Goal: Transaction & Acquisition: Obtain resource

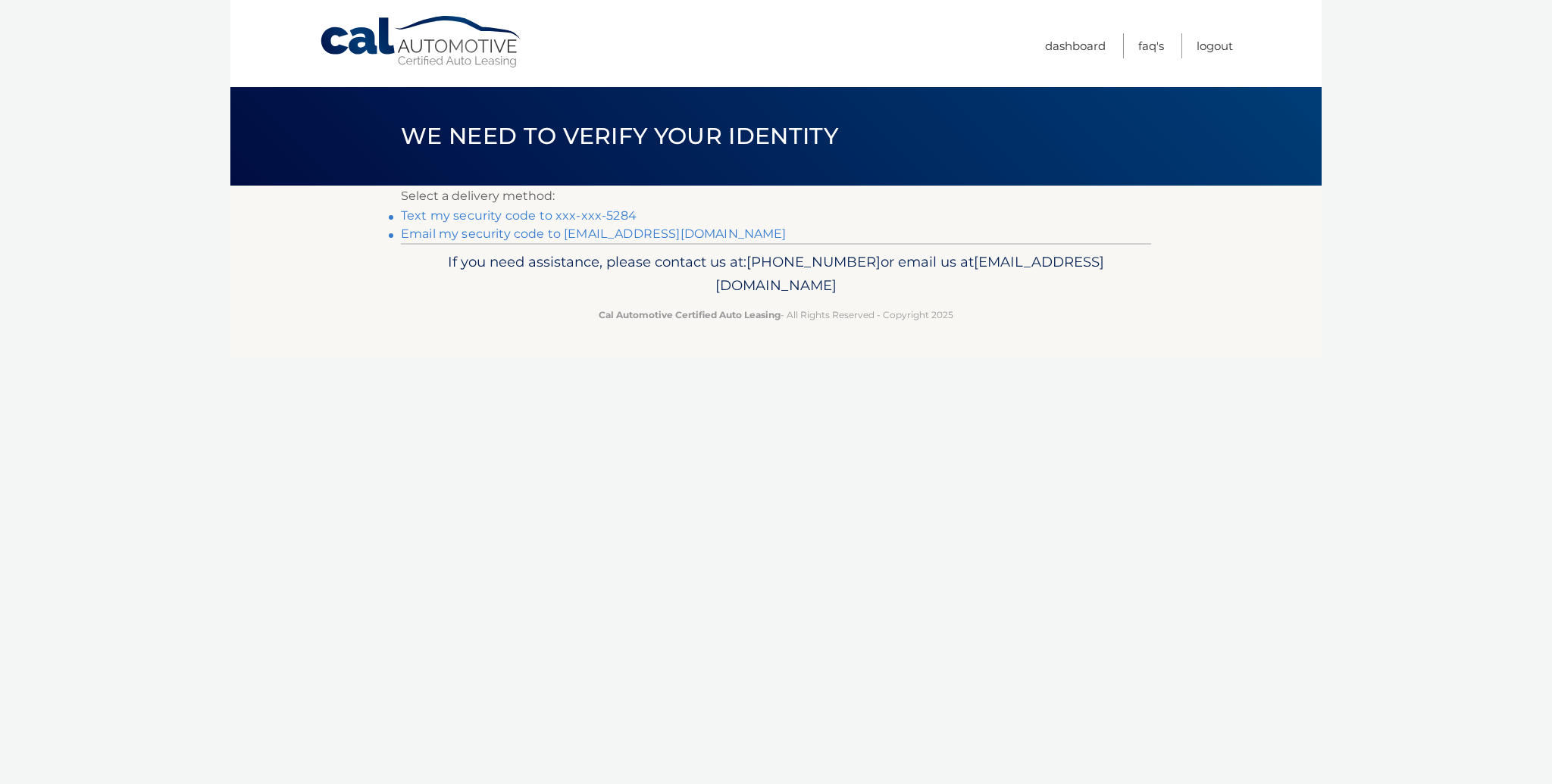
click at [590, 222] on link "Text my security code to xxx-xxx-5284" at bounding box center [519, 215] width 236 height 14
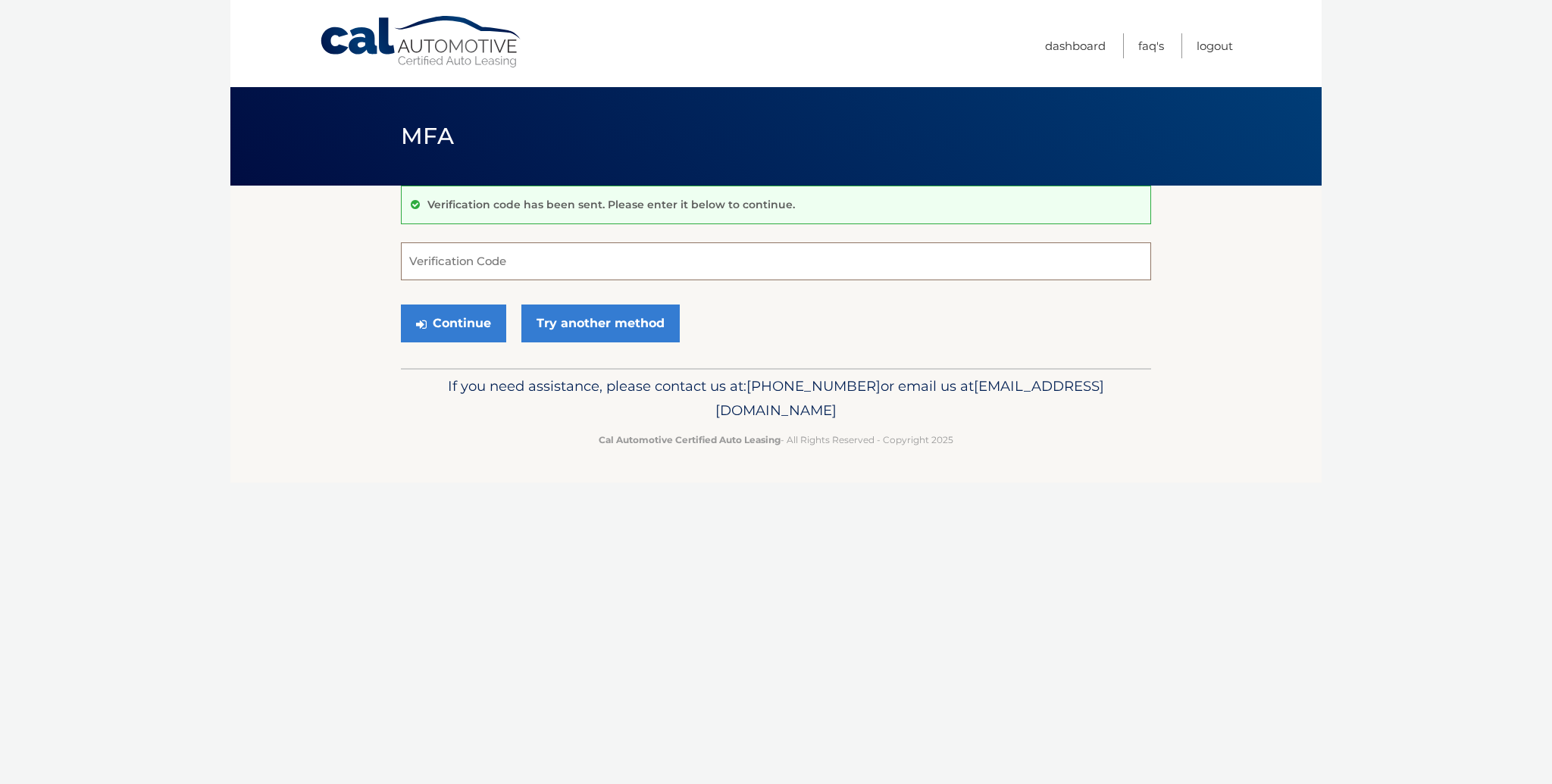
click at [409, 264] on input "Verification Code" at bounding box center [776, 261] width 750 height 38
type input "860455"
click at [401, 304] on button "Continue" at bounding box center [454, 323] width 106 height 38
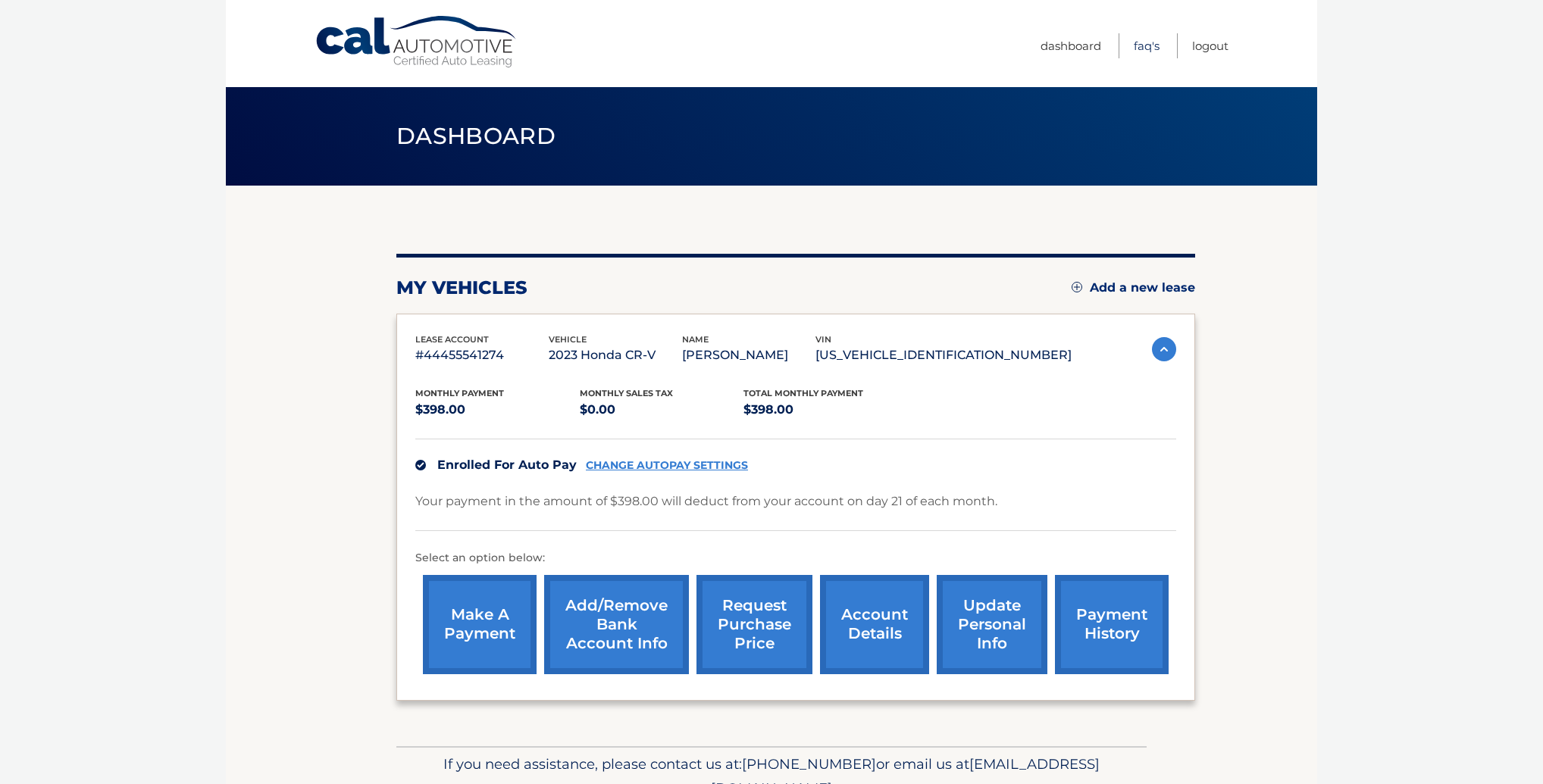
click at [1133, 50] on link "FAQ's" at bounding box center [1146, 46] width 25 height 25
click at [883, 671] on link "account details" at bounding box center [875, 624] width 109 height 99
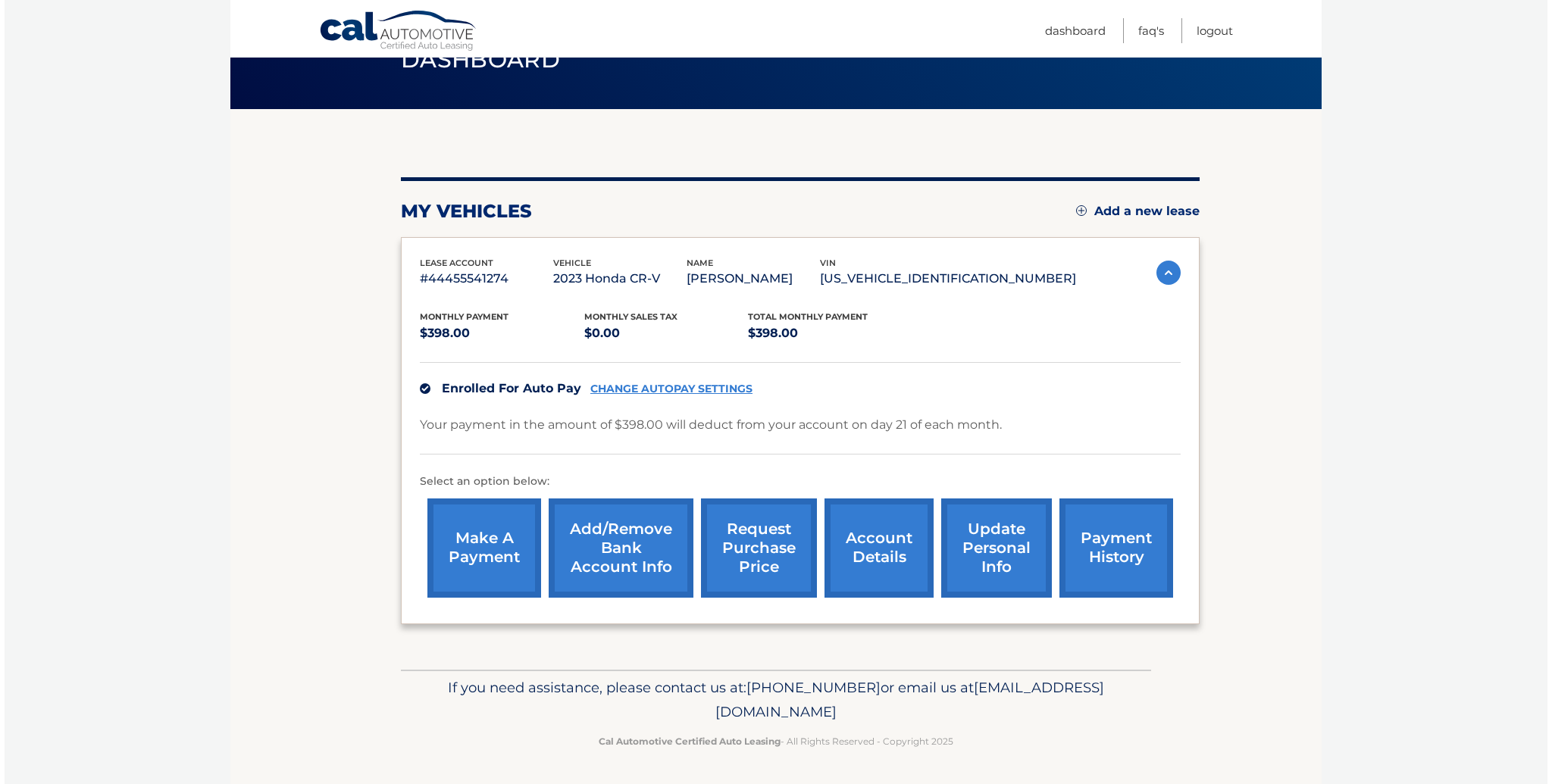
scroll to position [110, 0]
click at [923, 200] on div "my vehicles Add a new lease lease account #44455541274 vehicle 2023 Honda CR-V …" at bounding box center [796, 401] width 798 height 447
click at [854, 200] on div "my vehicles Add a new lease" at bounding box center [796, 212] width 798 height 23
click at [751, 553] on link "request purchase price" at bounding box center [754, 548] width 116 height 99
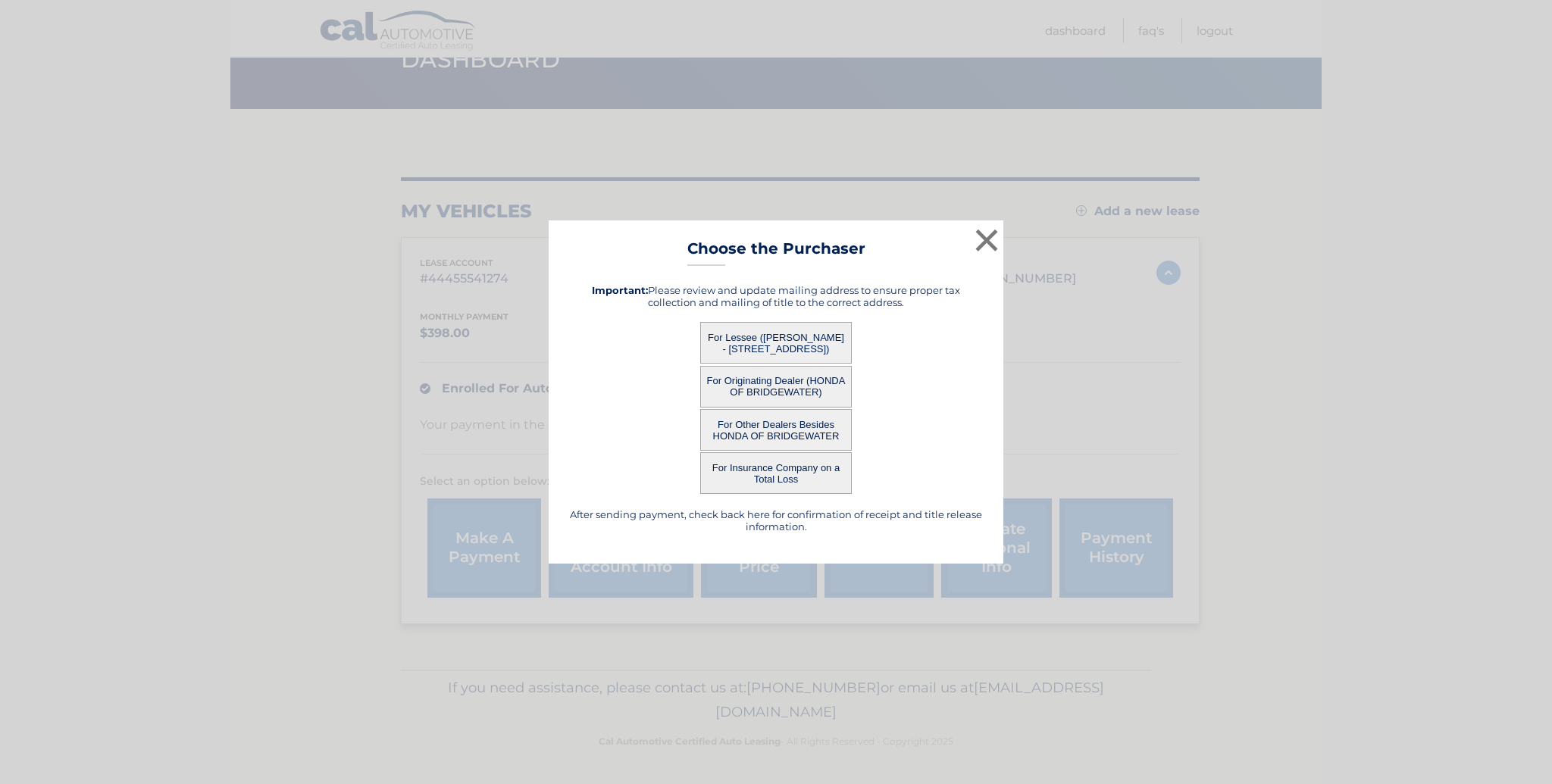
click at [778, 359] on button "For Lessee ([PERSON_NAME] - [STREET_ADDRESS])" at bounding box center [776, 342] width 151 height 41
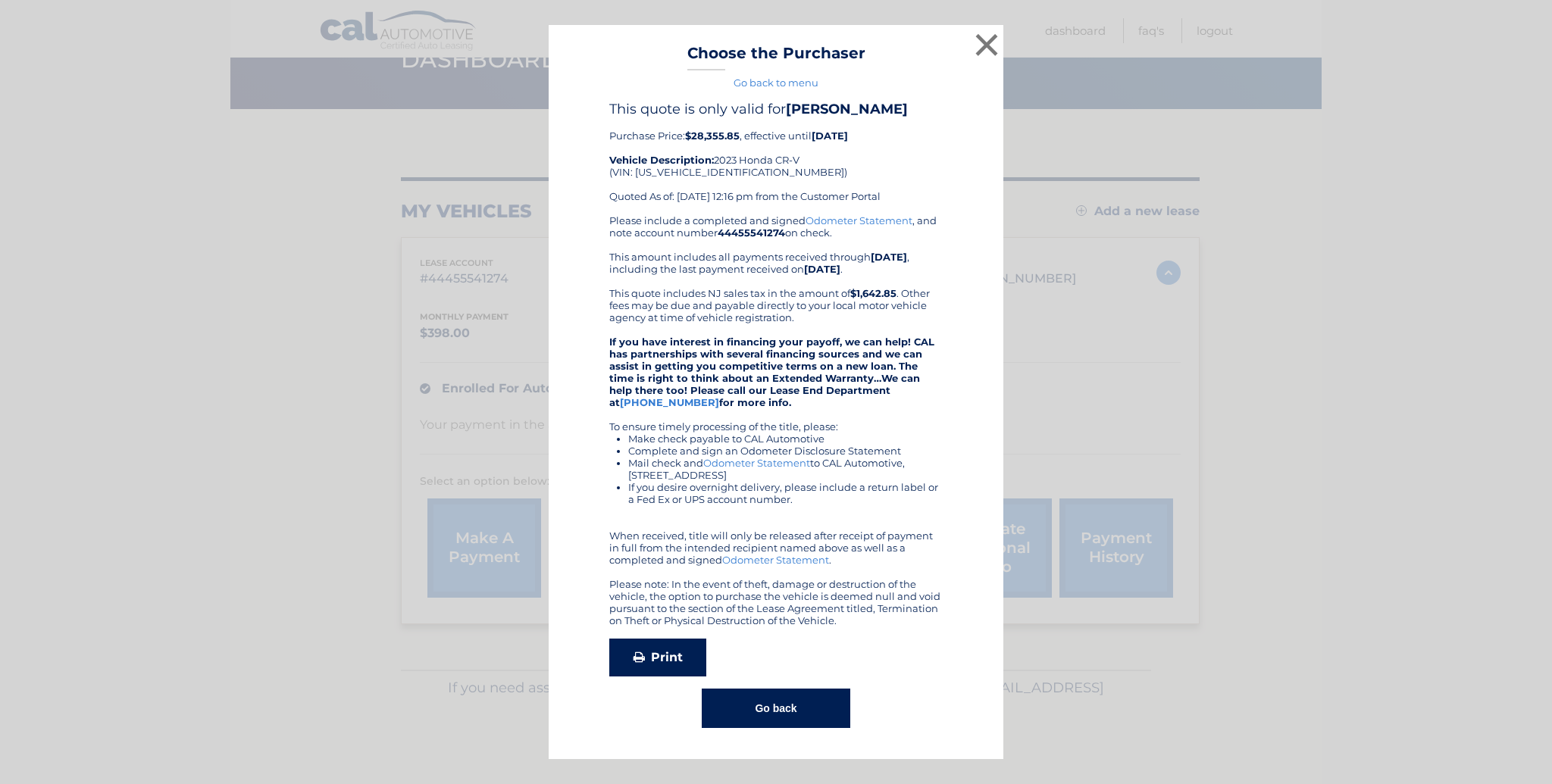
scroll to position [2, 0]
click at [695, 671] on link "Print" at bounding box center [658, 657] width 97 height 38
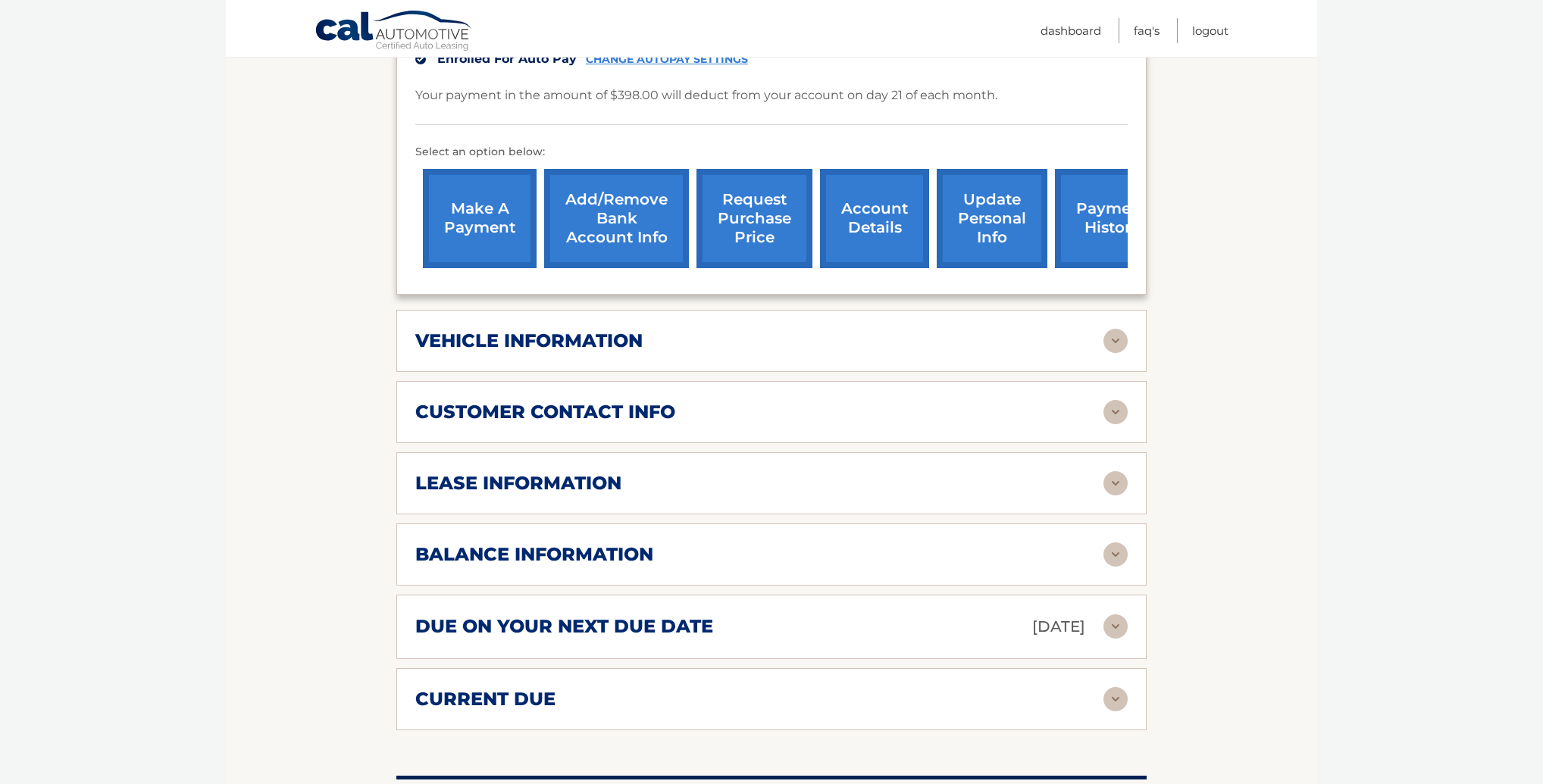
scroll to position [427, 0]
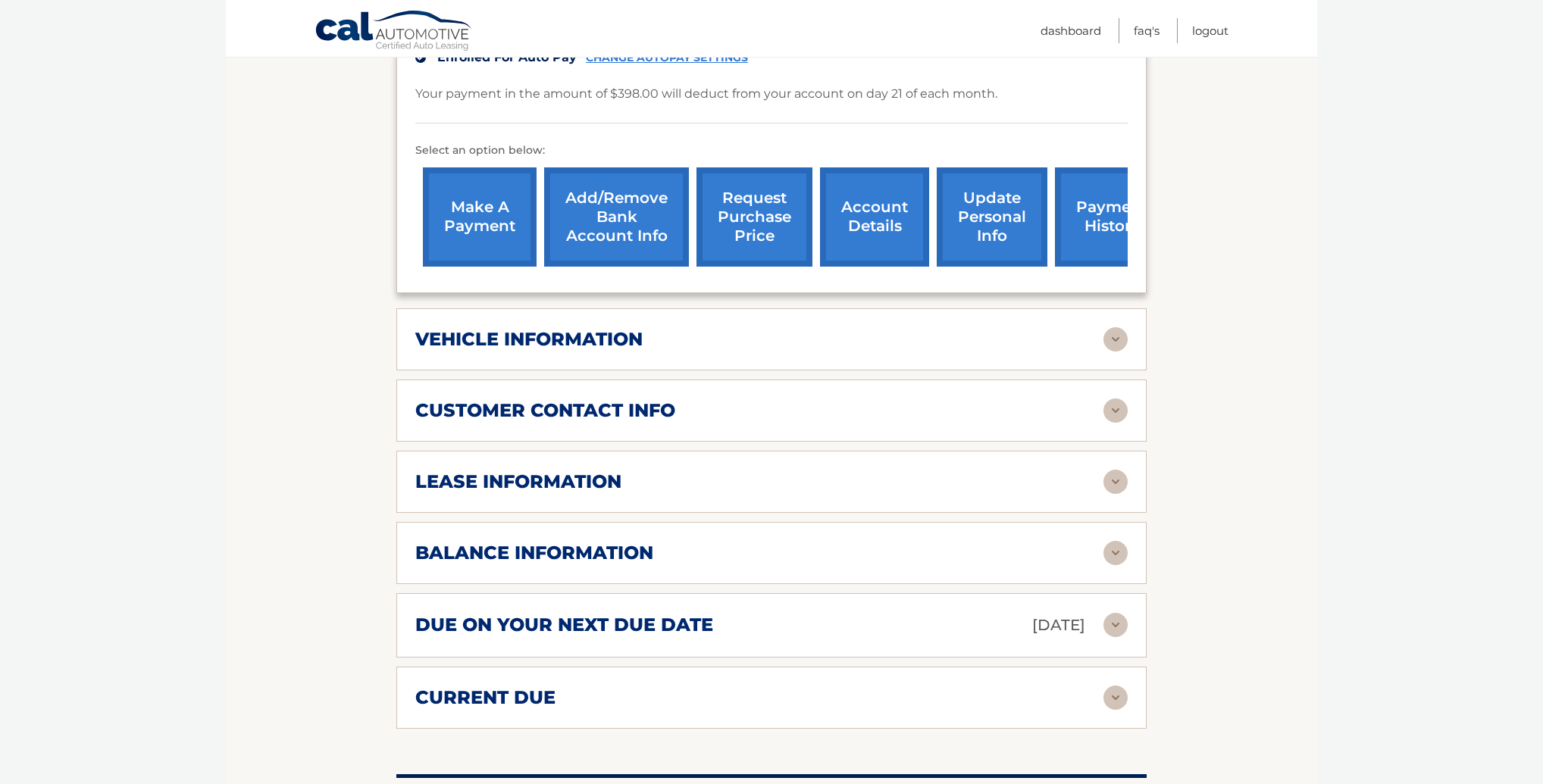
click at [1122, 494] on img at bounding box center [1116, 482] width 25 height 25
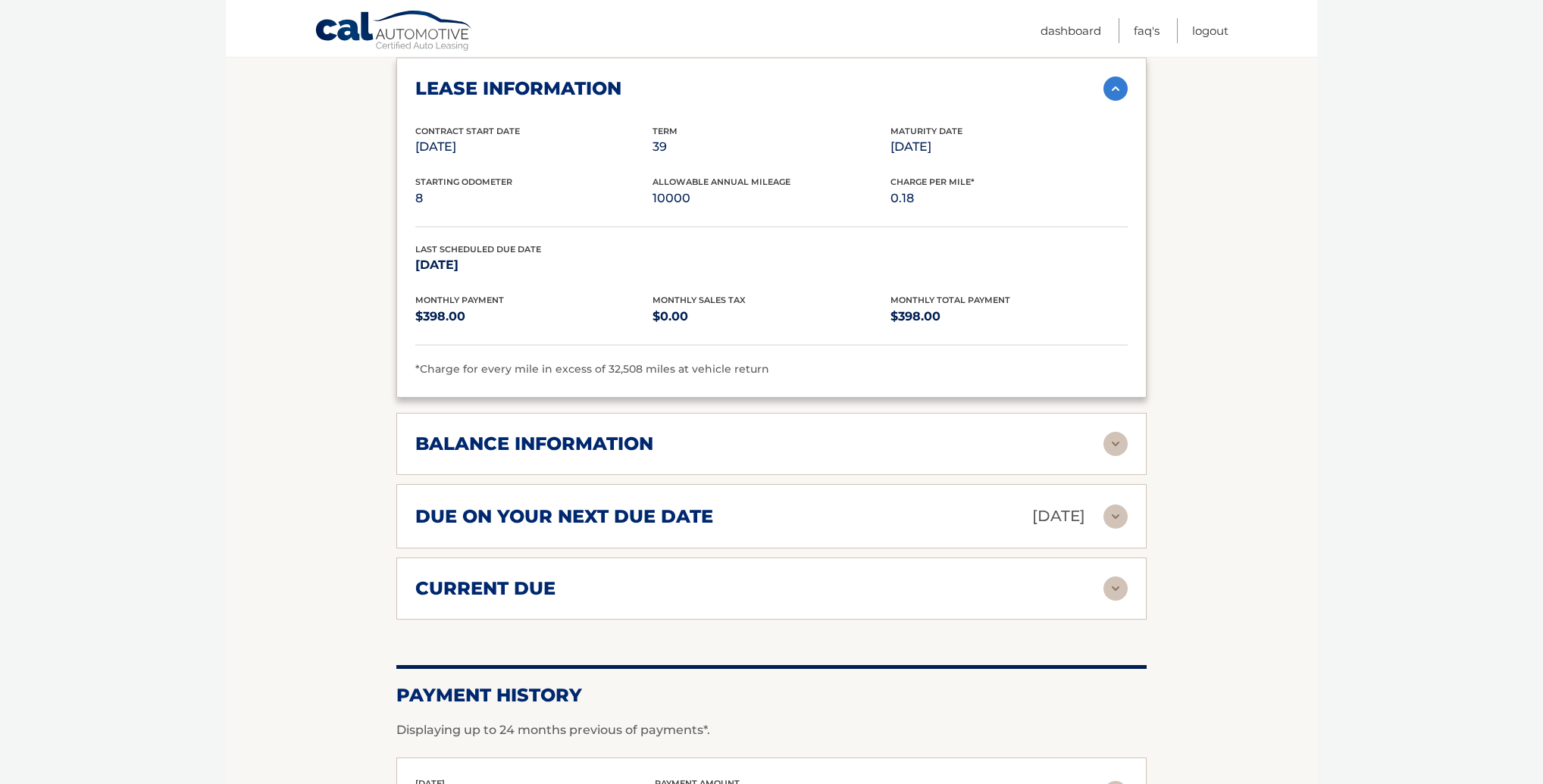
scroll to position [824, 0]
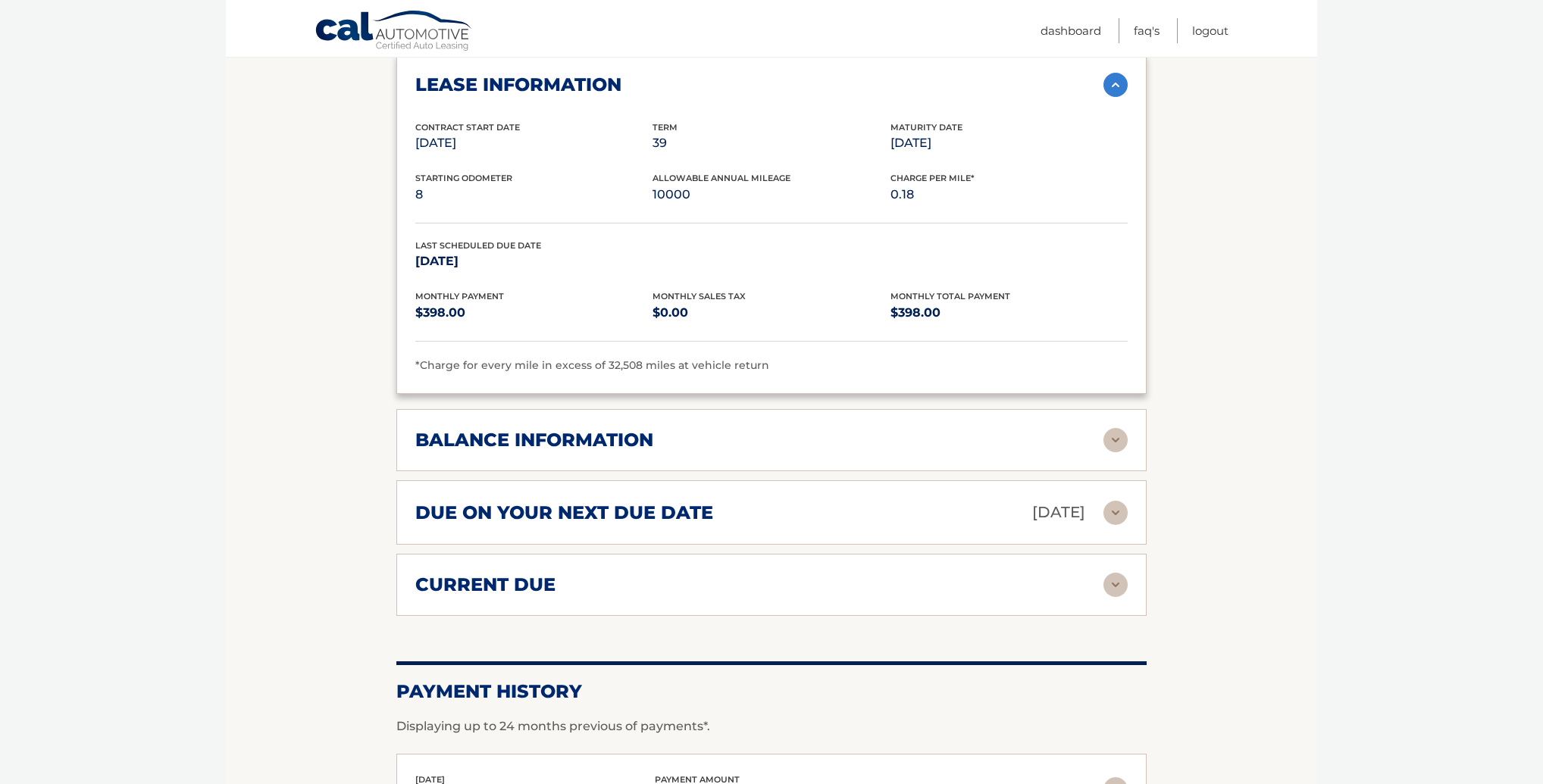
click at [1116, 453] on img at bounding box center [1116, 440] width 25 height 25
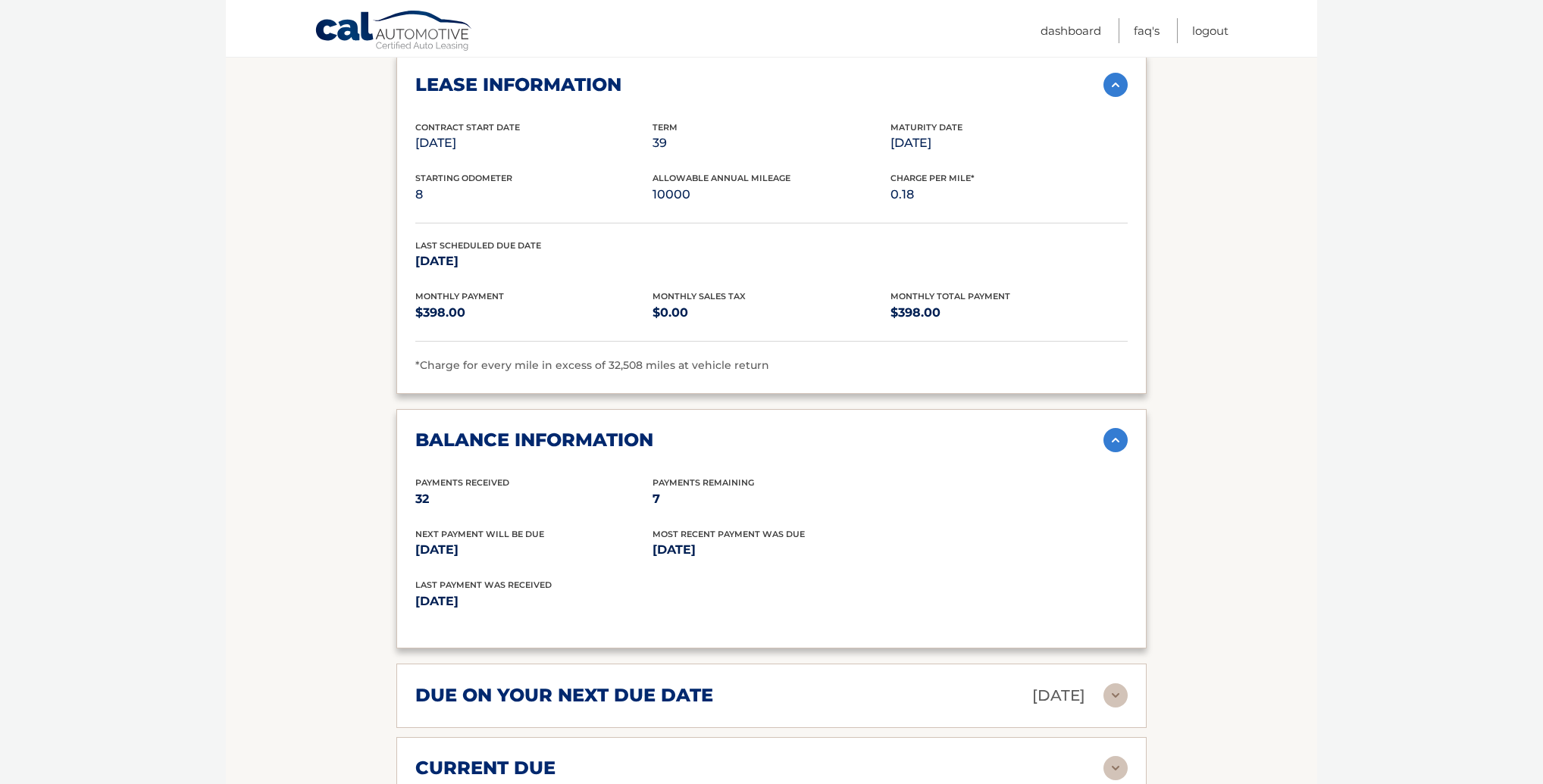
click at [1116, 453] on img at bounding box center [1116, 440] width 25 height 25
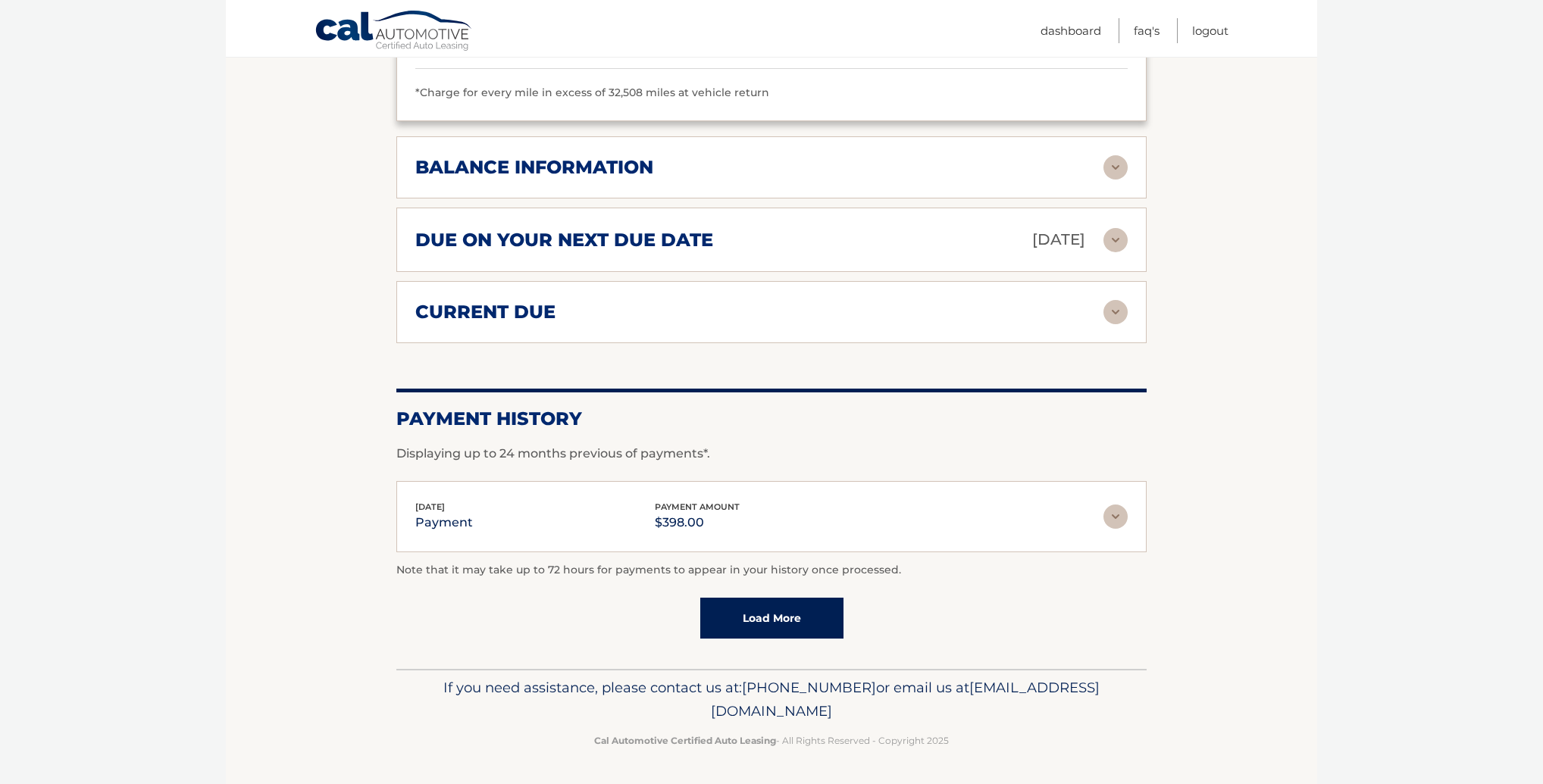
scroll to position [1140, 0]
click at [779, 613] on link "Load More" at bounding box center [771, 618] width 143 height 41
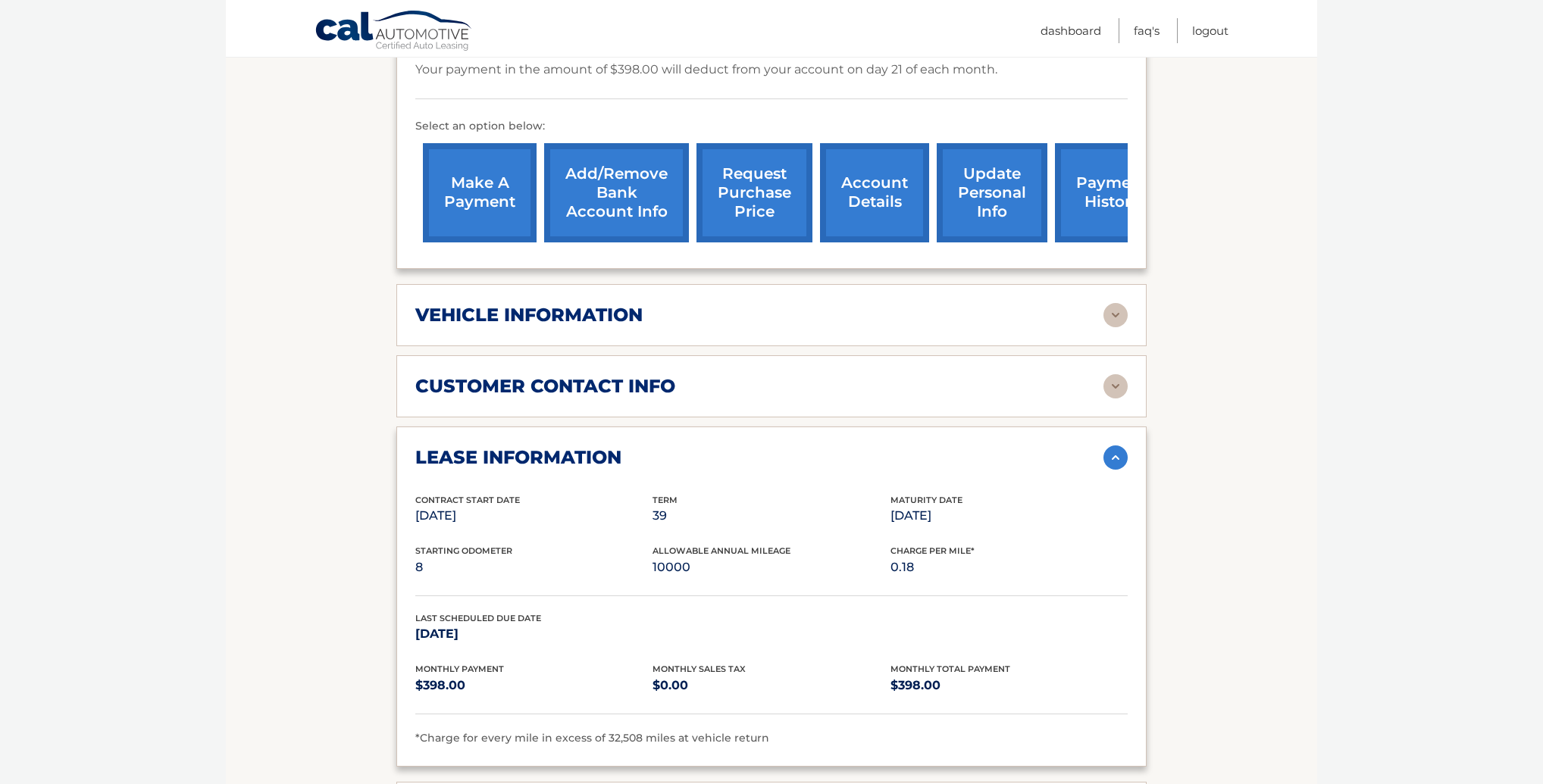
scroll to position [446, 0]
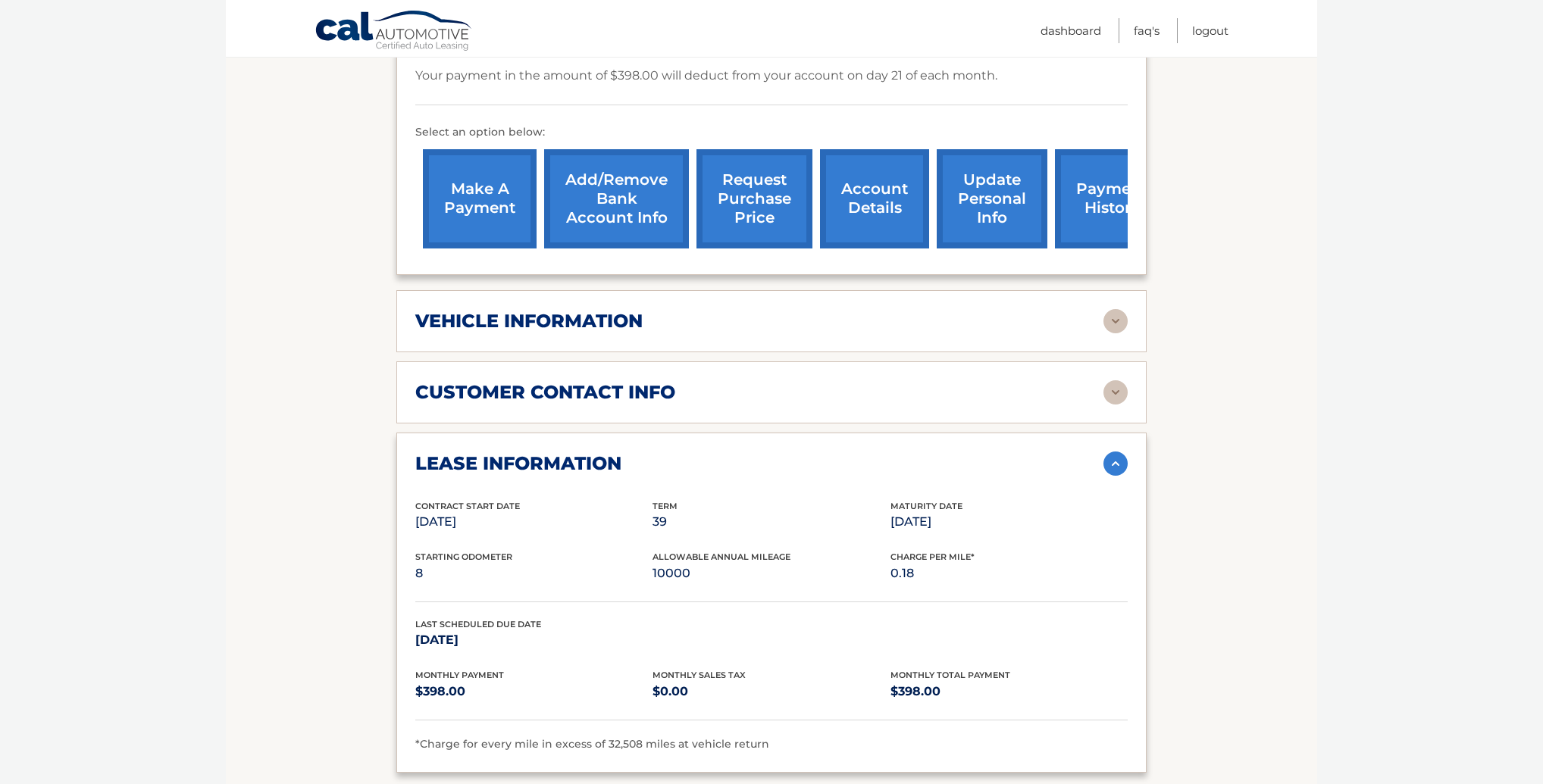
click at [748, 230] on link "request purchase price" at bounding box center [754, 199] width 116 height 99
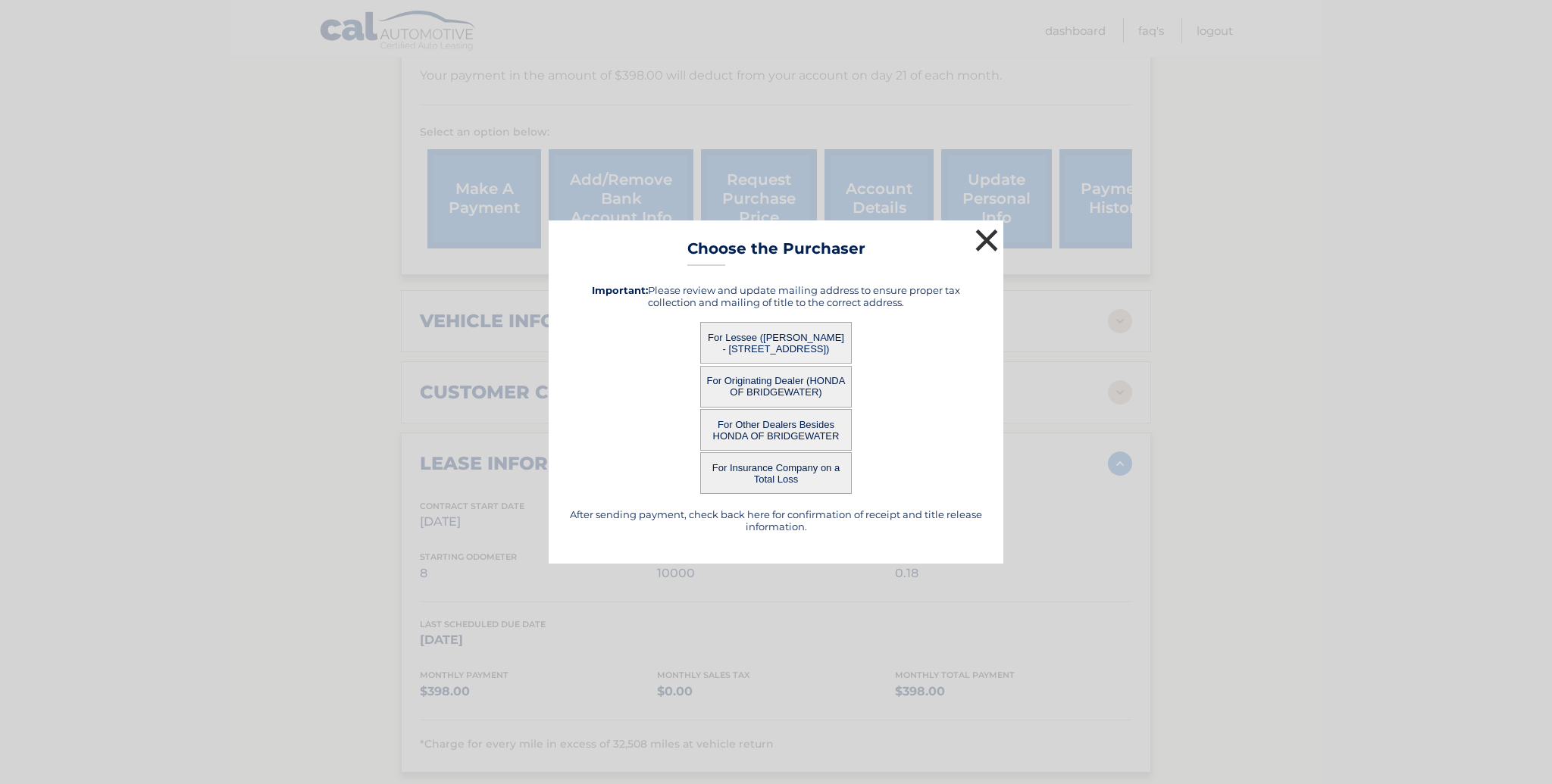
click at [989, 229] on button "×" at bounding box center [987, 240] width 30 height 30
